Goal: Task Accomplishment & Management: Use online tool/utility

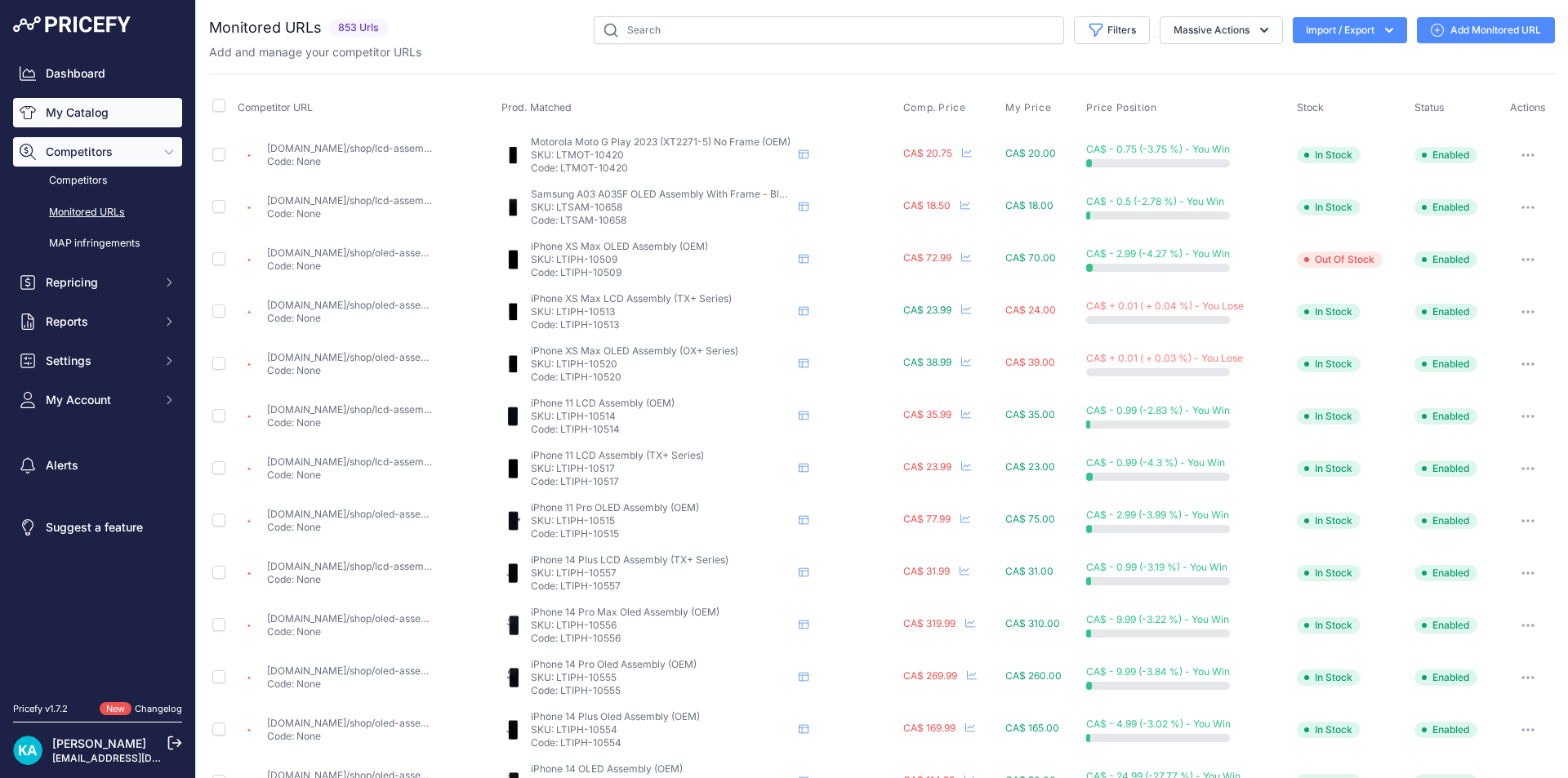
click at [104, 103] on link "My Catalog" at bounding box center [97, 113] width 169 height 30
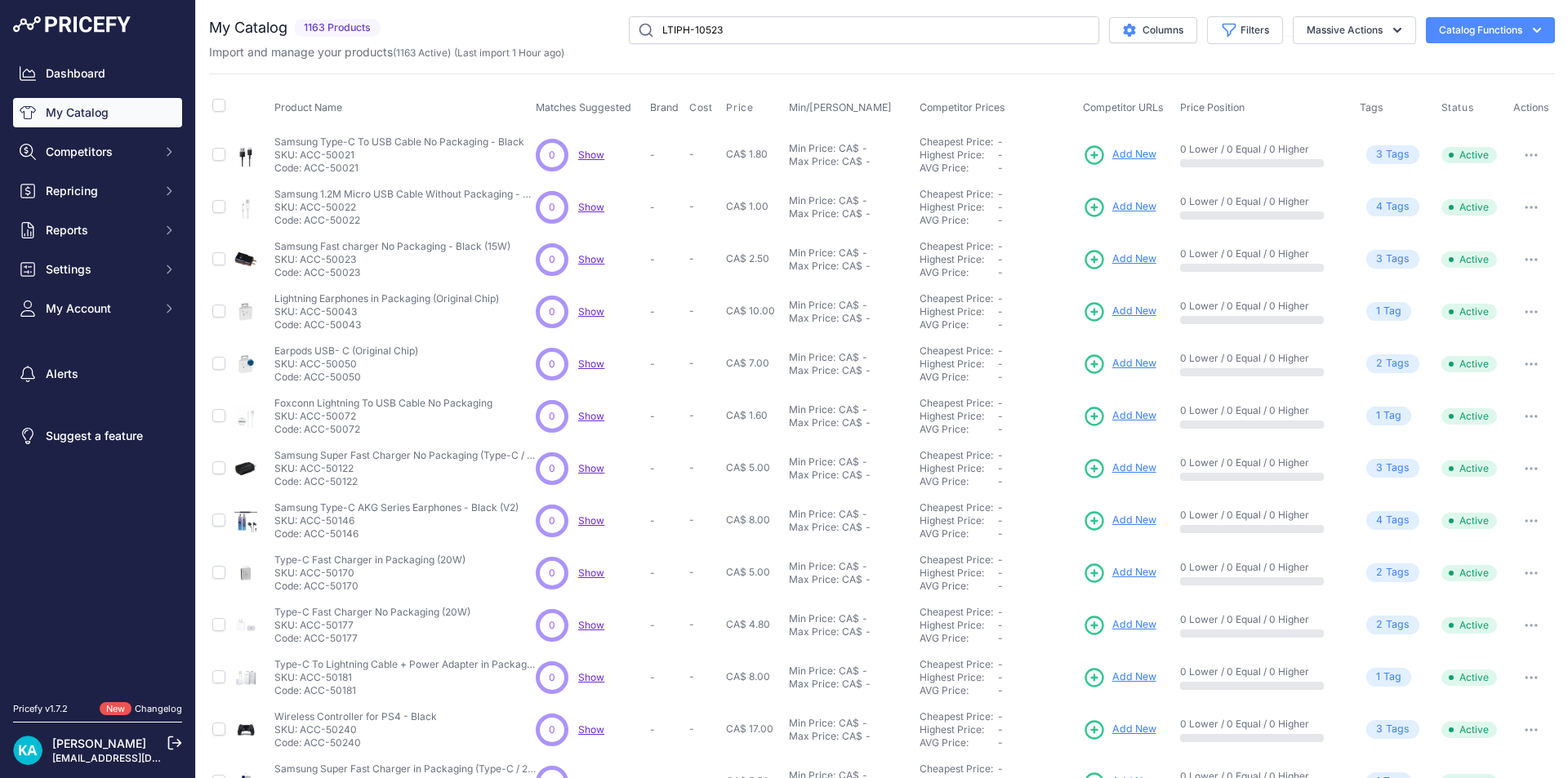
type input "LTIPH-10523"
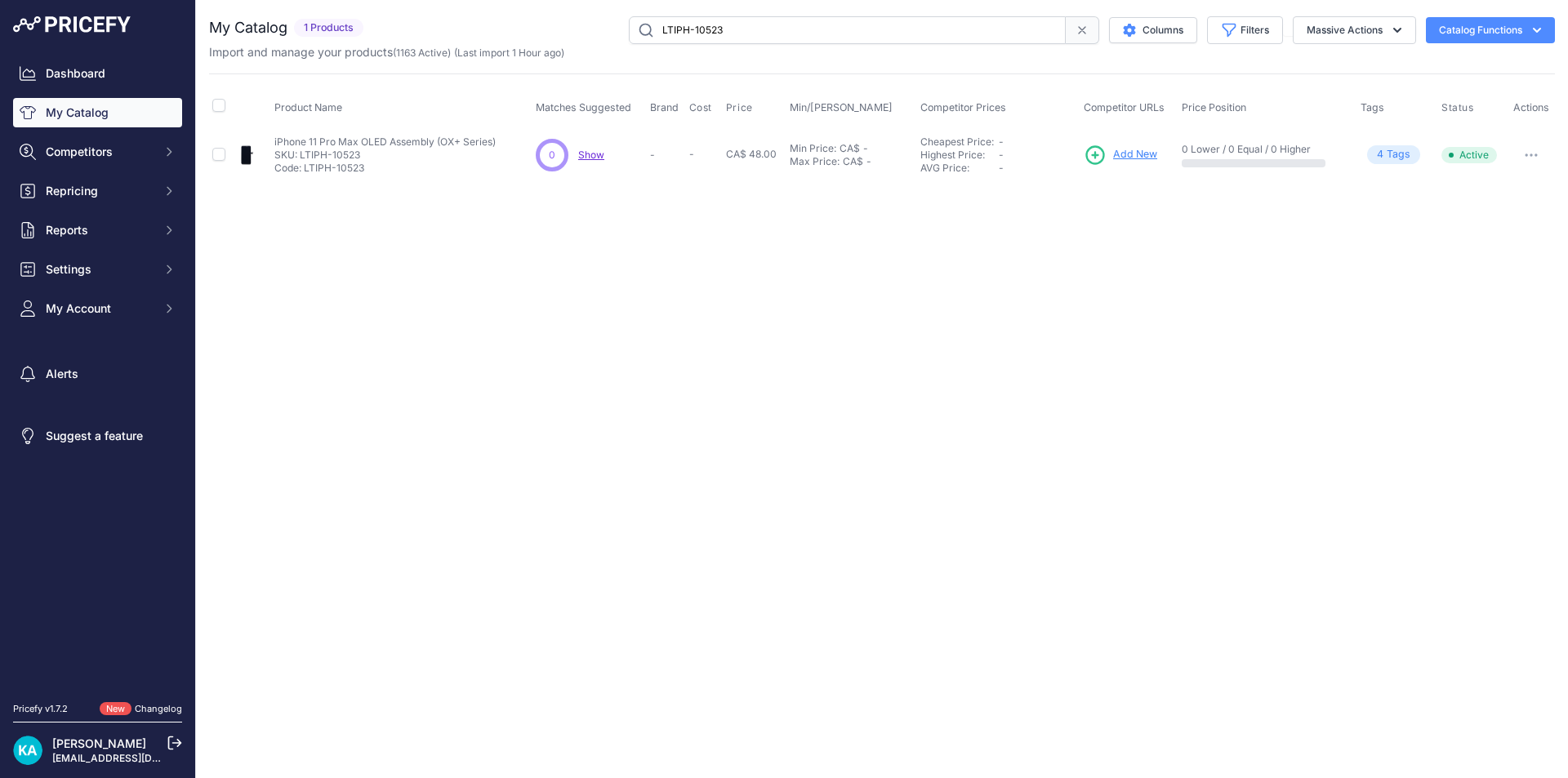
click at [1131, 153] on span "Add New" at bounding box center [1136, 155] width 44 height 16
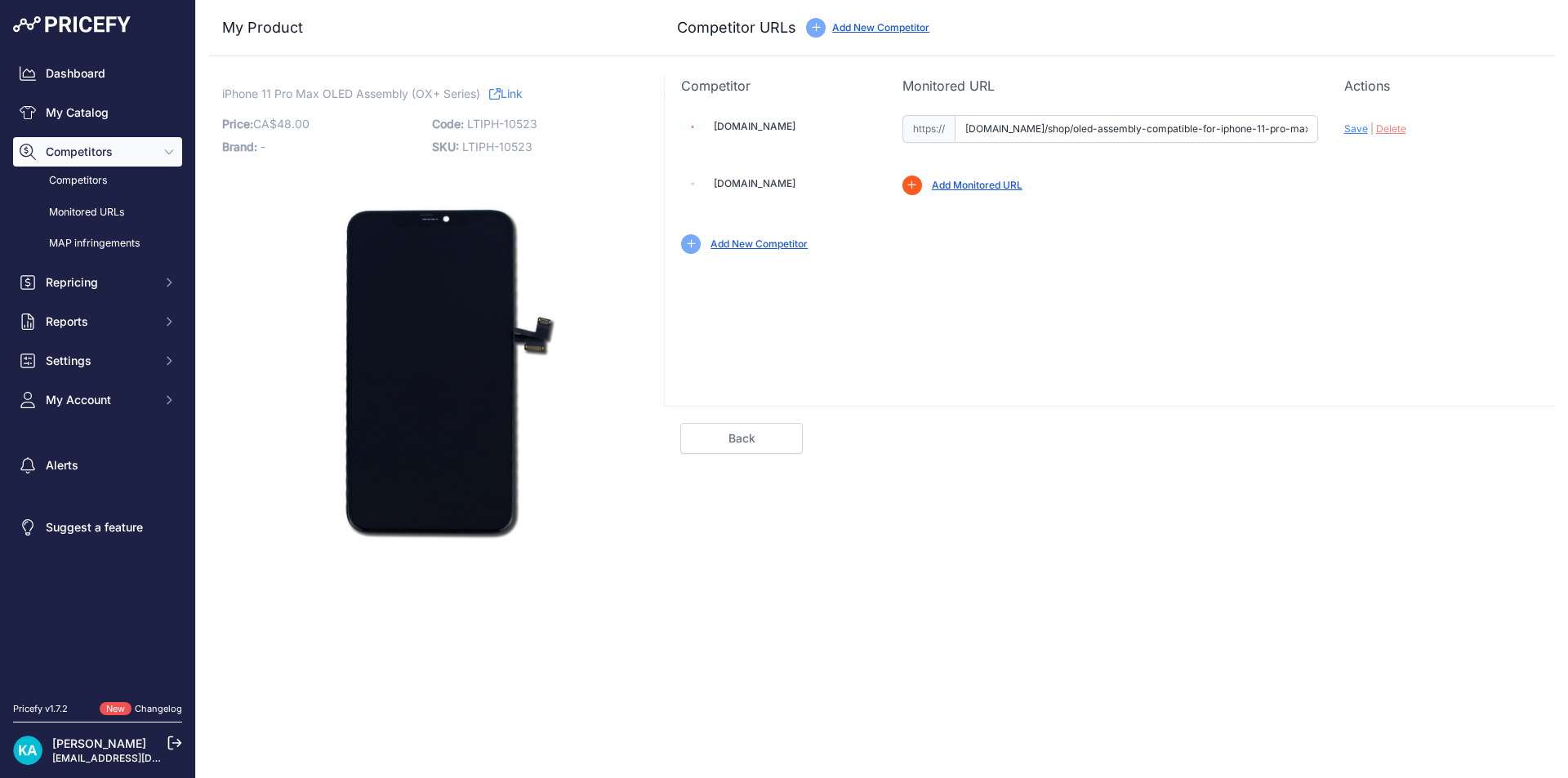
click at [1225, 197] on div "Mtech.shop Valid Invalid |" at bounding box center [1109, 183] width 890 height 175
click at [1357, 128] on span "Save" at bounding box center [1356, 129] width 24 height 12
type input "https://mtech.shop/shop/oled-assembly-compatible-for-iphone-11-pro-max-hard-ole…"
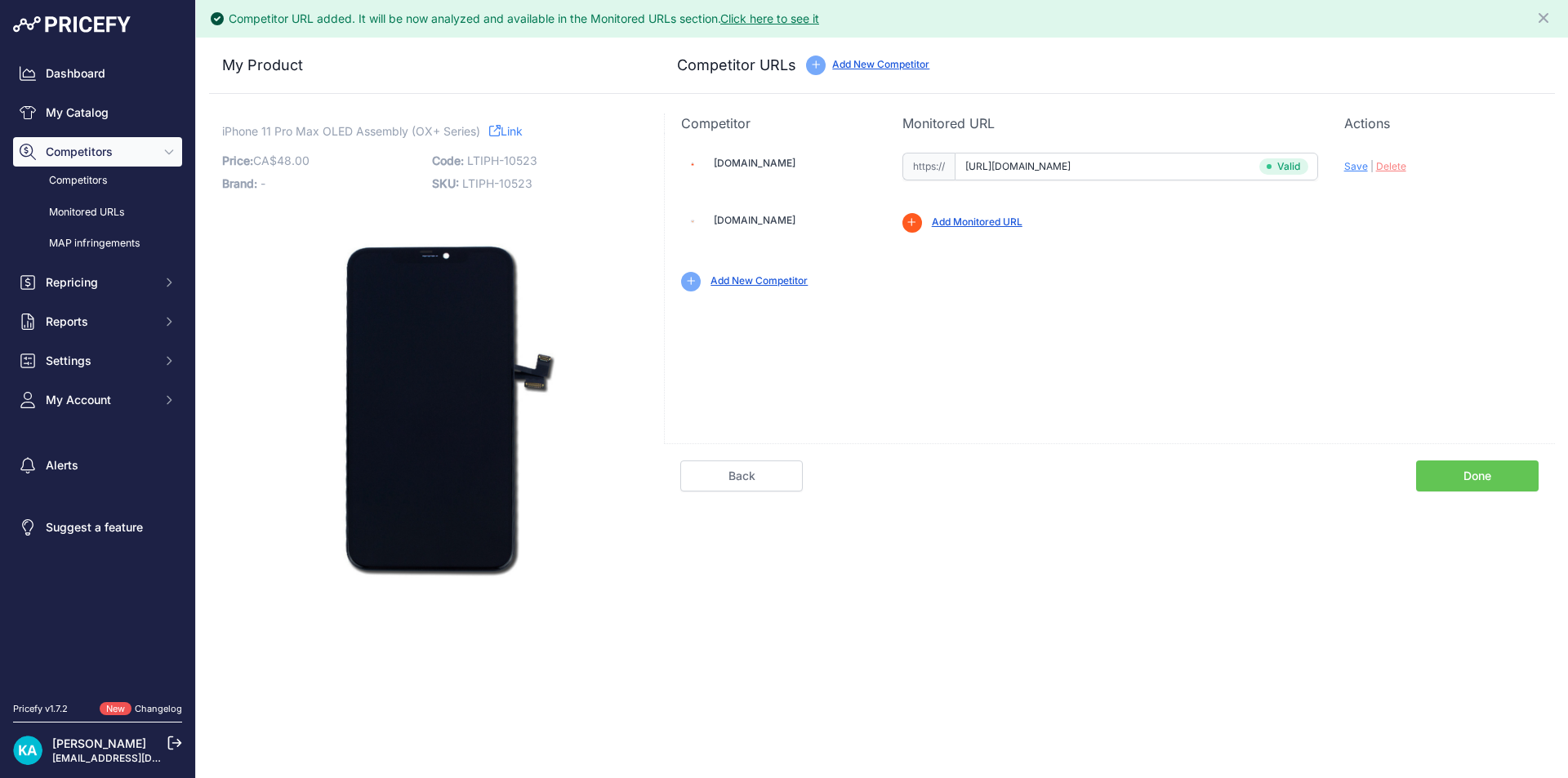
click at [1441, 470] on link "Done" at bounding box center [1478, 475] width 123 height 31
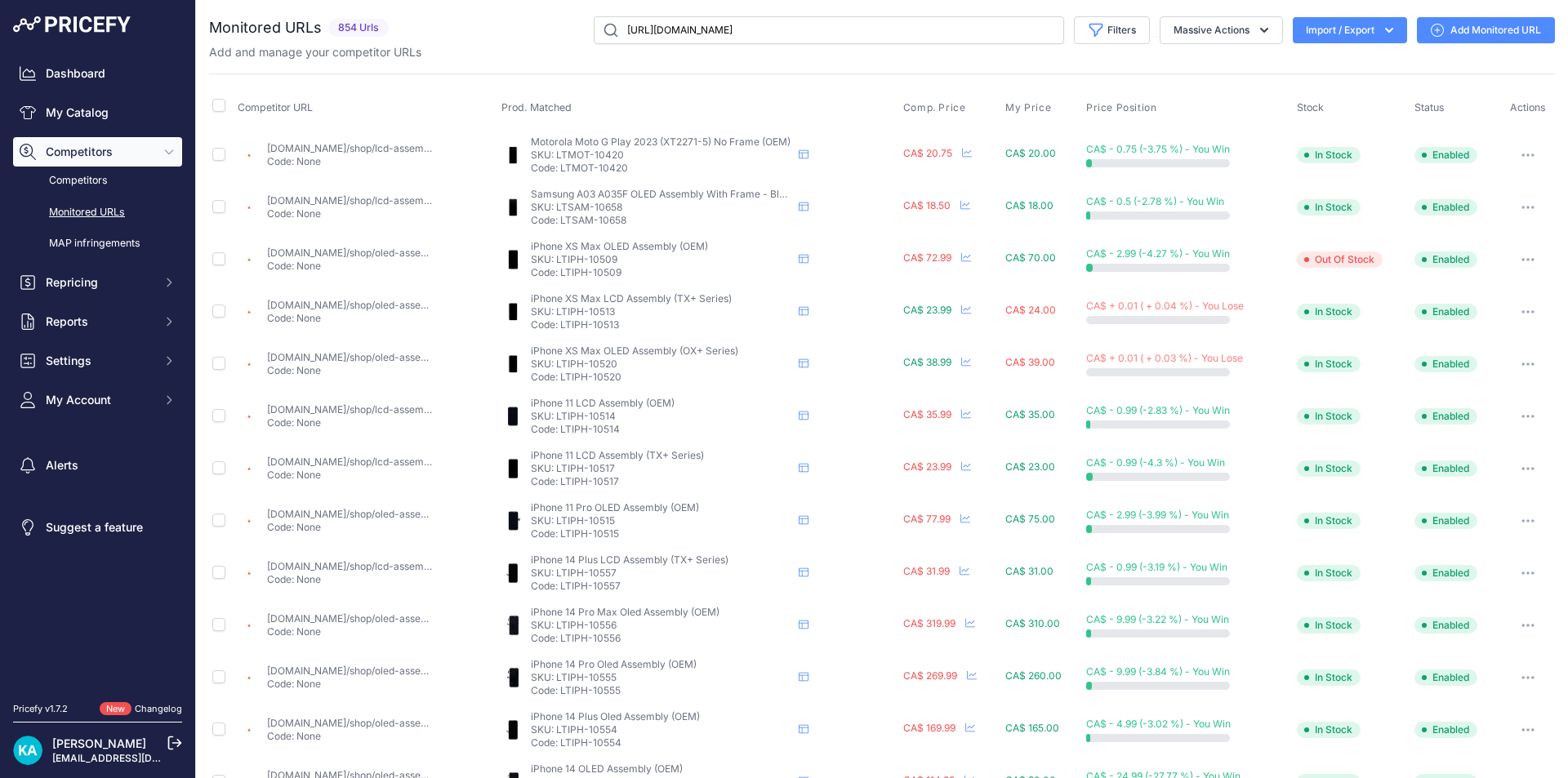
scroll to position [0, 18]
type input "[URL][DOMAIN_NAME]"
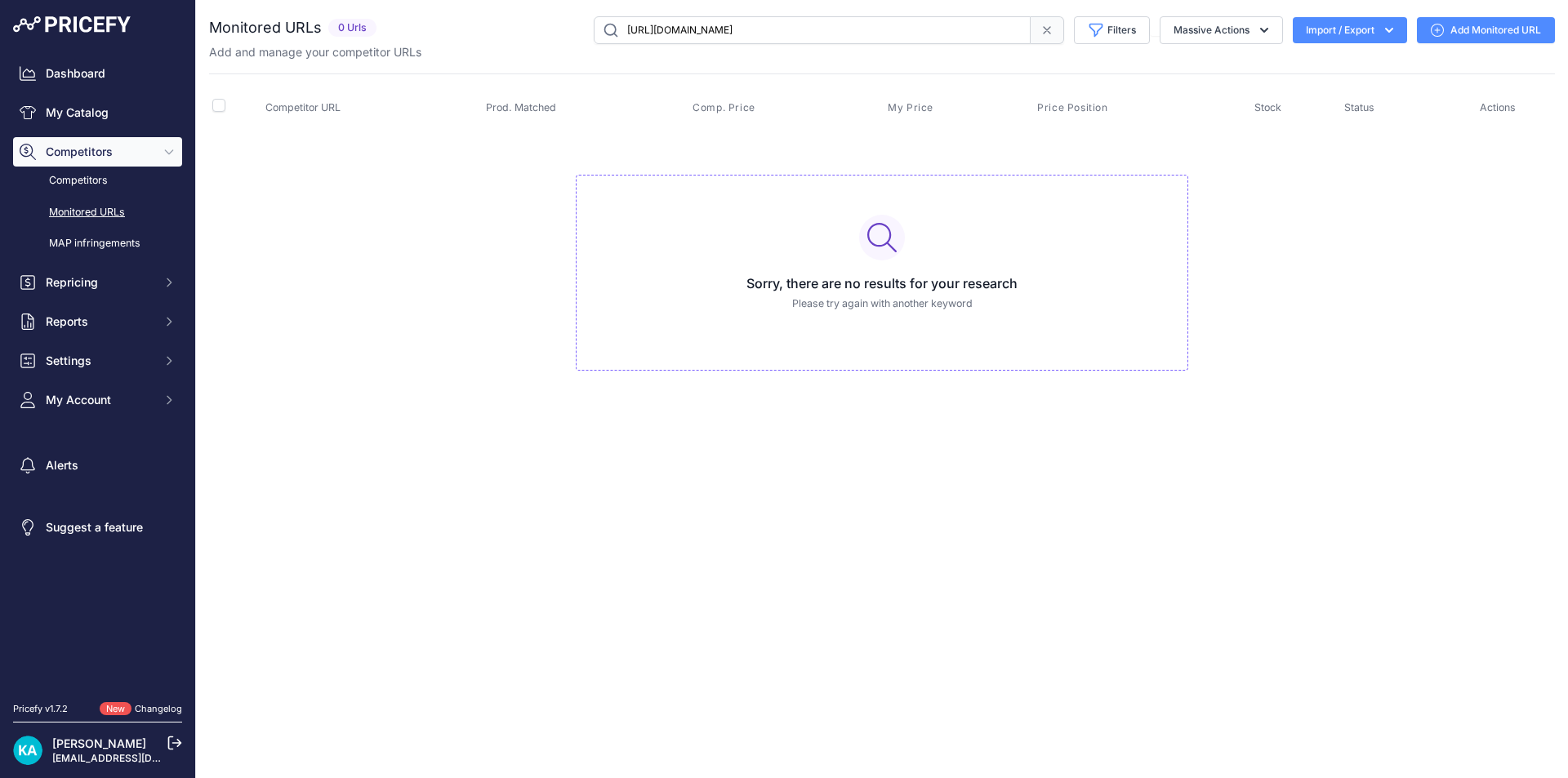
click at [832, 23] on input "[URL][DOMAIN_NAME]" at bounding box center [812, 31] width 437 height 28
paste input "LTIPH-10523"
type input "LTIPH-10523"
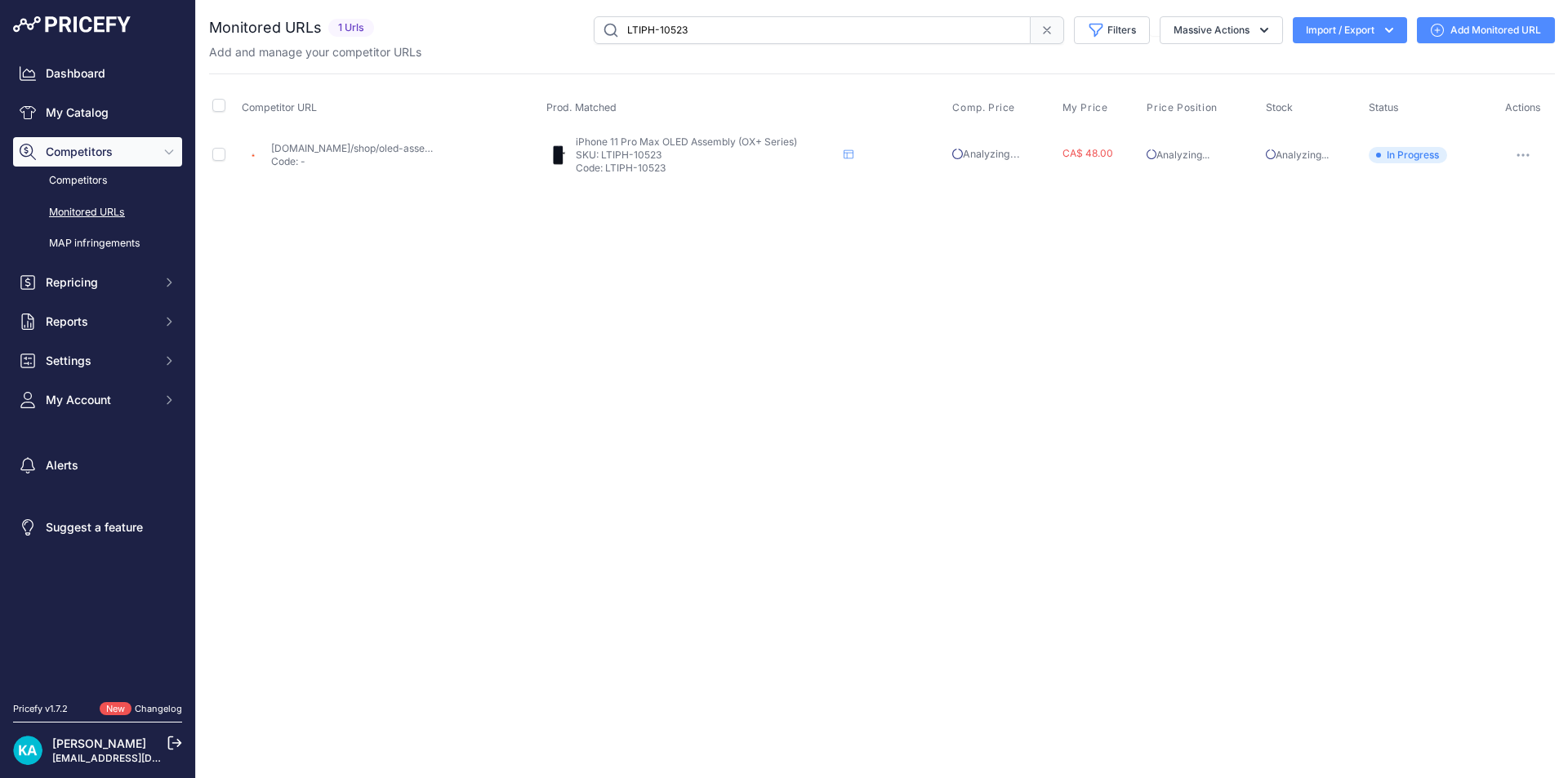
click at [362, 147] on link "[DOMAIN_NAME]/shop/oled-assembly-compatible-for-iphone-11-pro-max-hard-oled/?pr…" at bounding box center [531, 148] width 520 height 12
